Goal: Navigation & Orientation: Find specific page/section

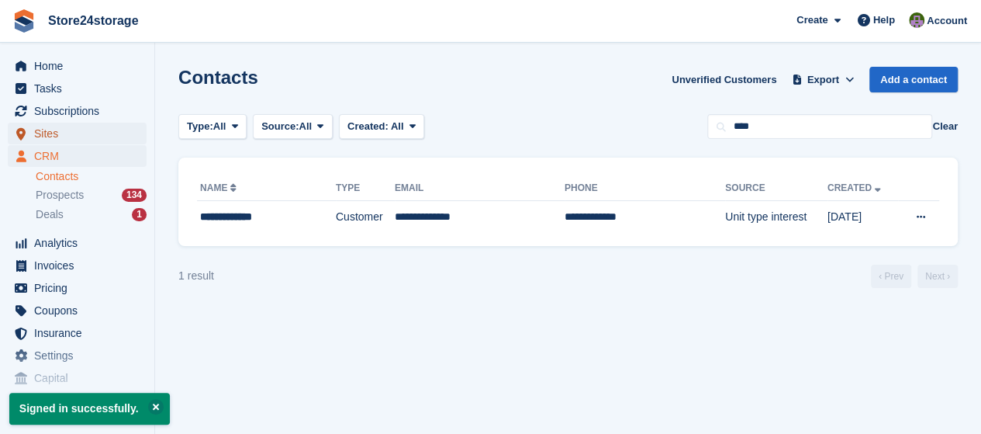
click at [91, 139] on span "Sites" at bounding box center [80, 134] width 93 height 22
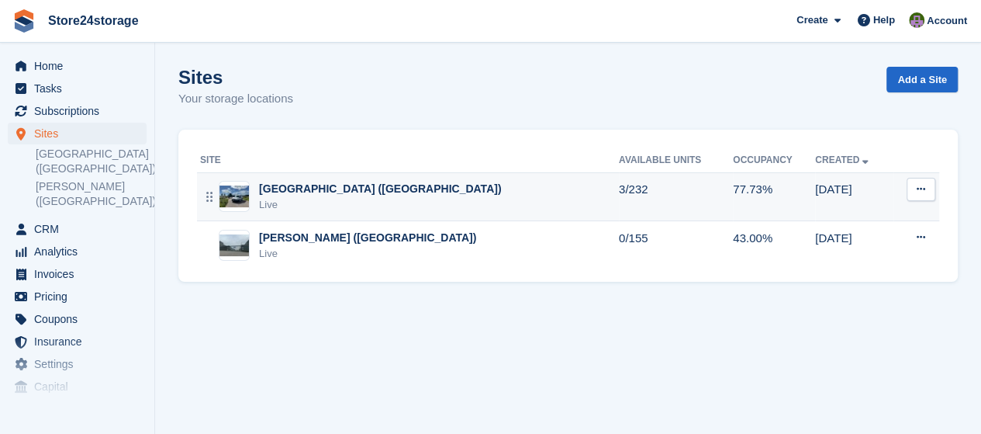
click at [440, 191] on div "Manston Airport (Kent) Live" at bounding box center [409, 197] width 419 height 32
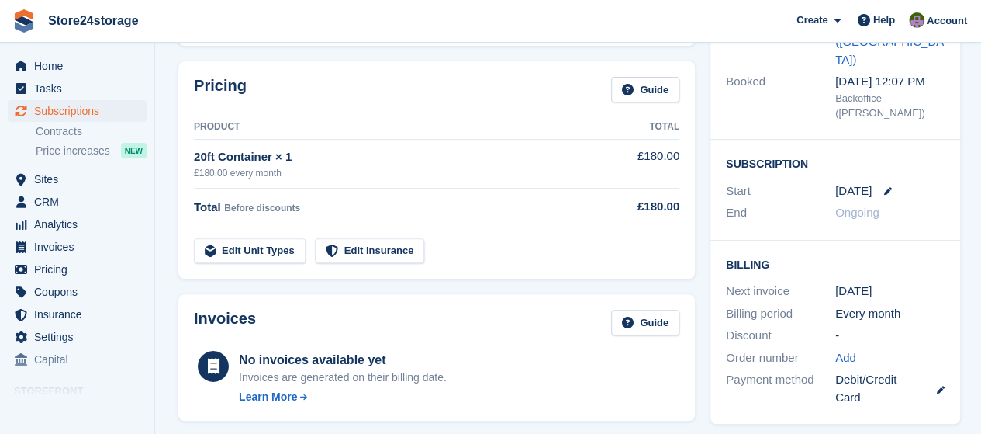
scroll to position [234, 0]
